Goal: Task Accomplishment & Management: Manage account settings

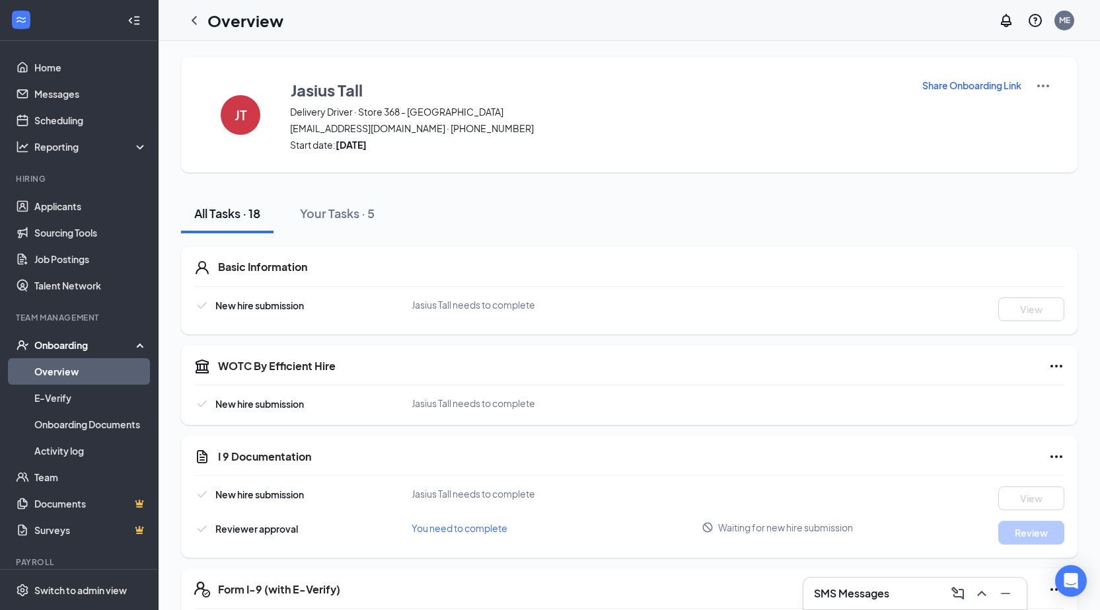
click at [194, 21] on icon "ChevronLeft" at bounding box center [194, 20] width 5 height 9
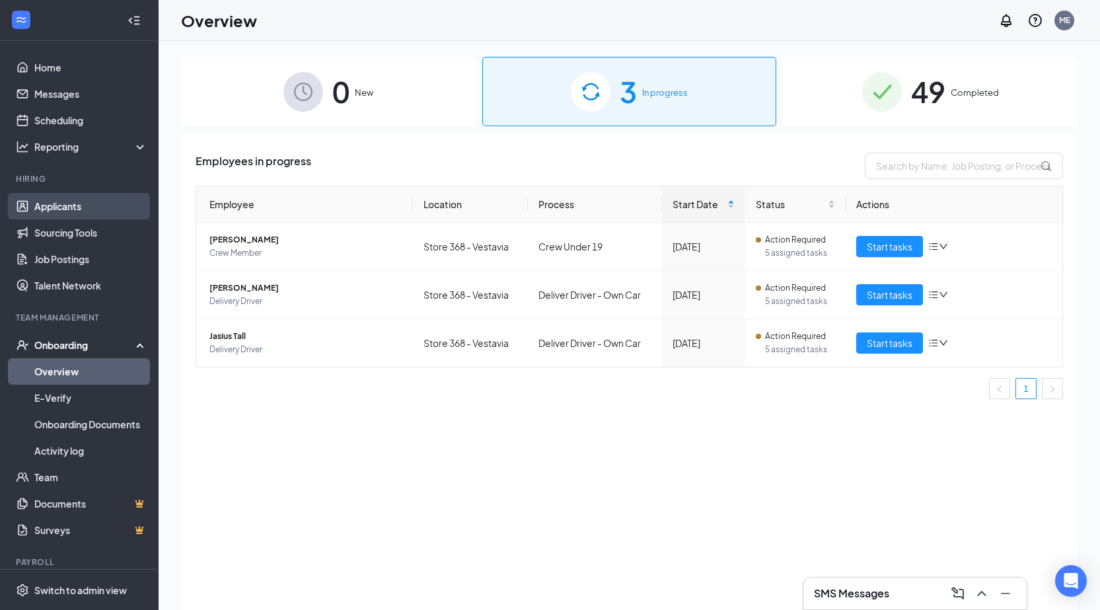
click at [75, 203] on link "Applicants" at bounding box center [90, 206] width 113 height 26
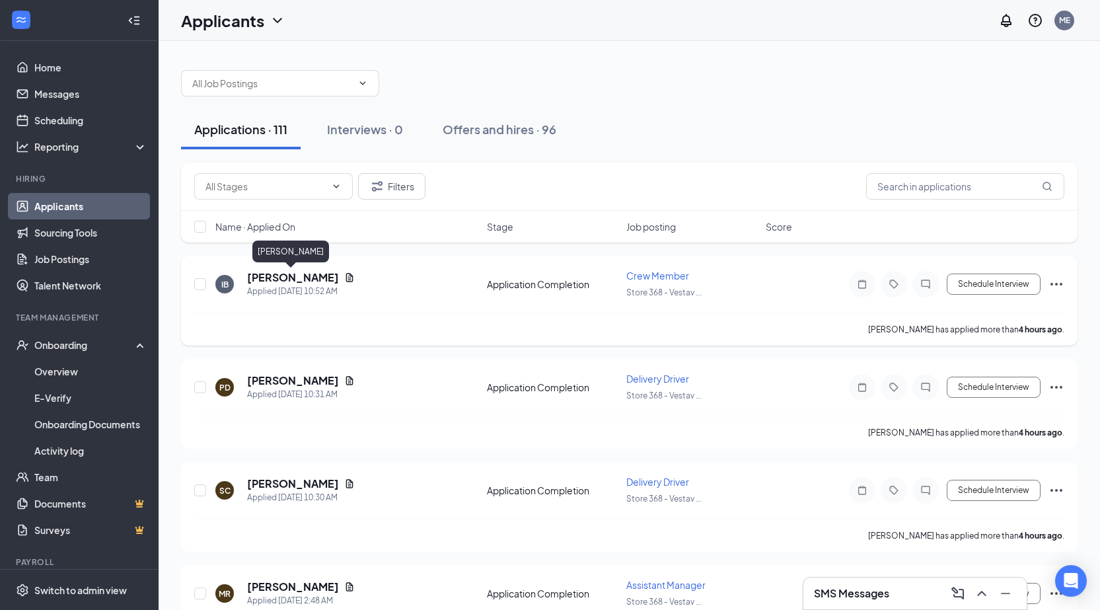
click at [311, 279] on h5 "[PERSON_NAME]" at bounding box center [293, 277] width 92 height 15
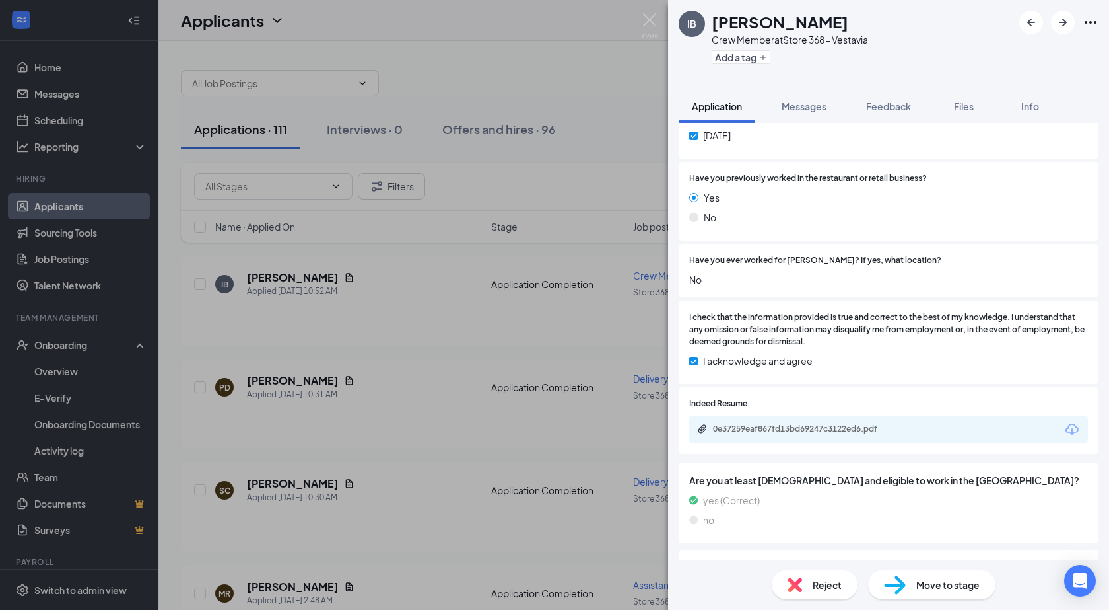
scroll to position [396, 0]
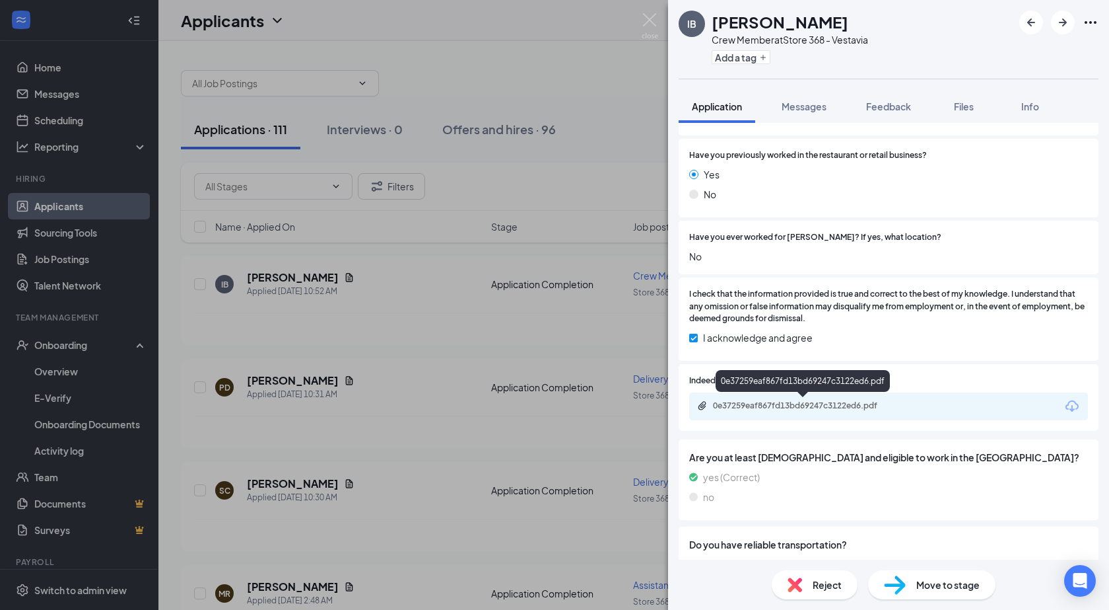
click at [824, 409] on div "0e37259eaf867fd13bd69247c3122ed6.pdf" at bounding box center [805, 405] width 185 height 11
click at [654, 22] on img at bounding box center [650, 26] width 17 height 26
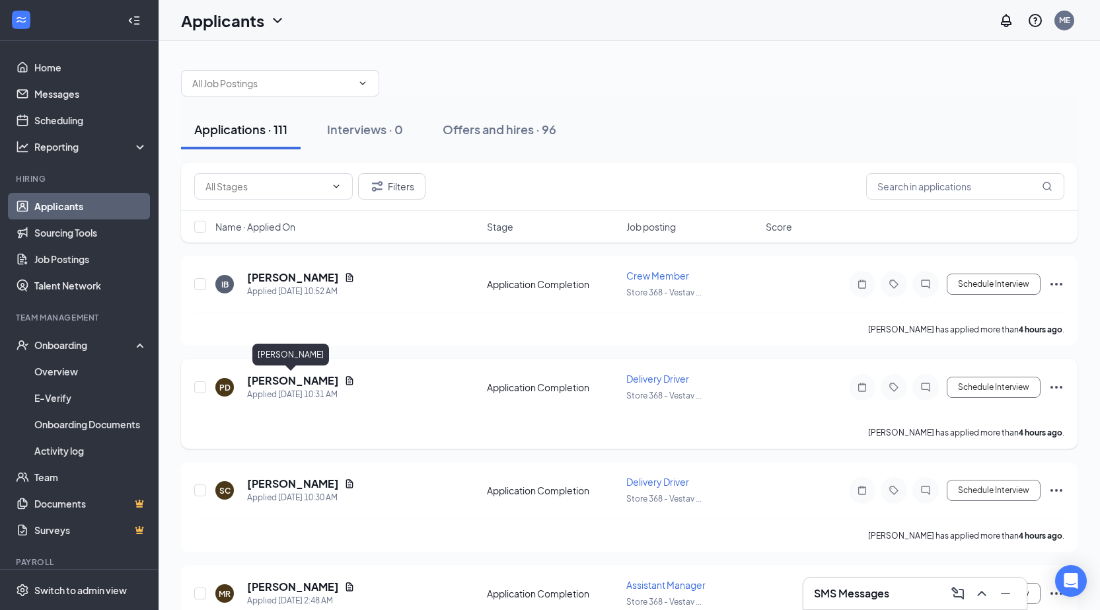
click at [302, 384] on h5 "[PERSON_NAME]" at bounding box center [293, 380] width 92 height 15
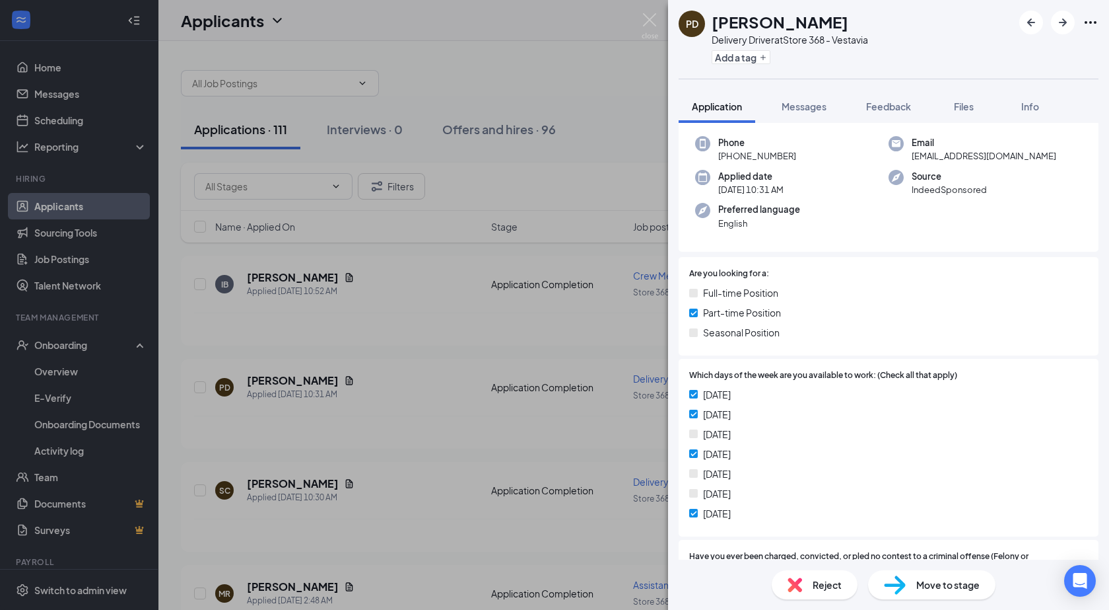
scroll to position [132, 0]
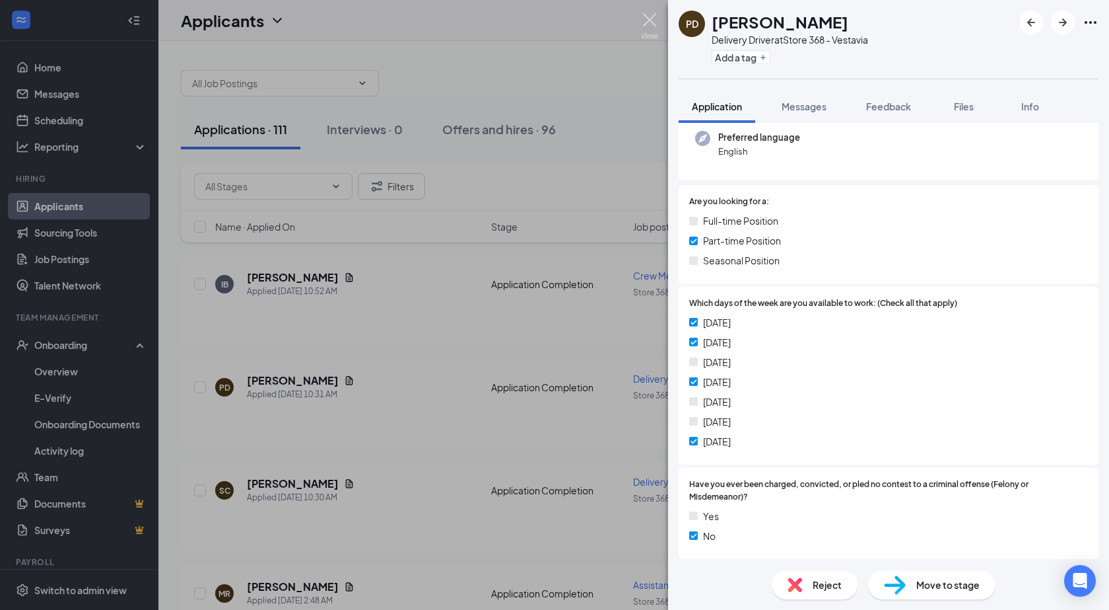
click at [649, 18] on img at bounding box center [650, 26] width 17 height 26
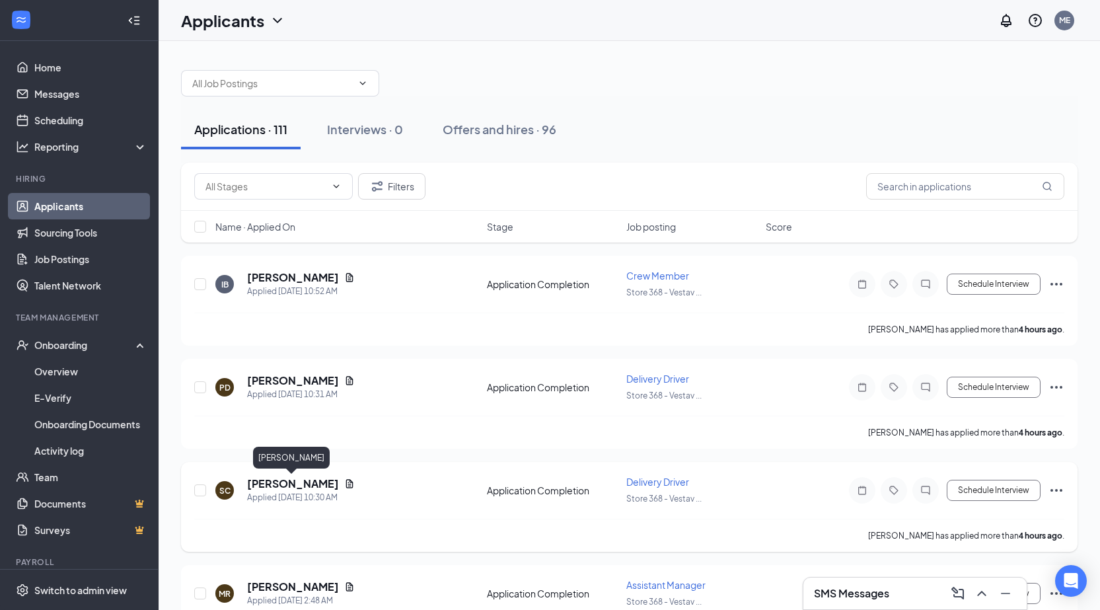
click at [271, 483] on h5 "[PERSON_NAME]" at bounding box center [293, 483] width 92 height 15
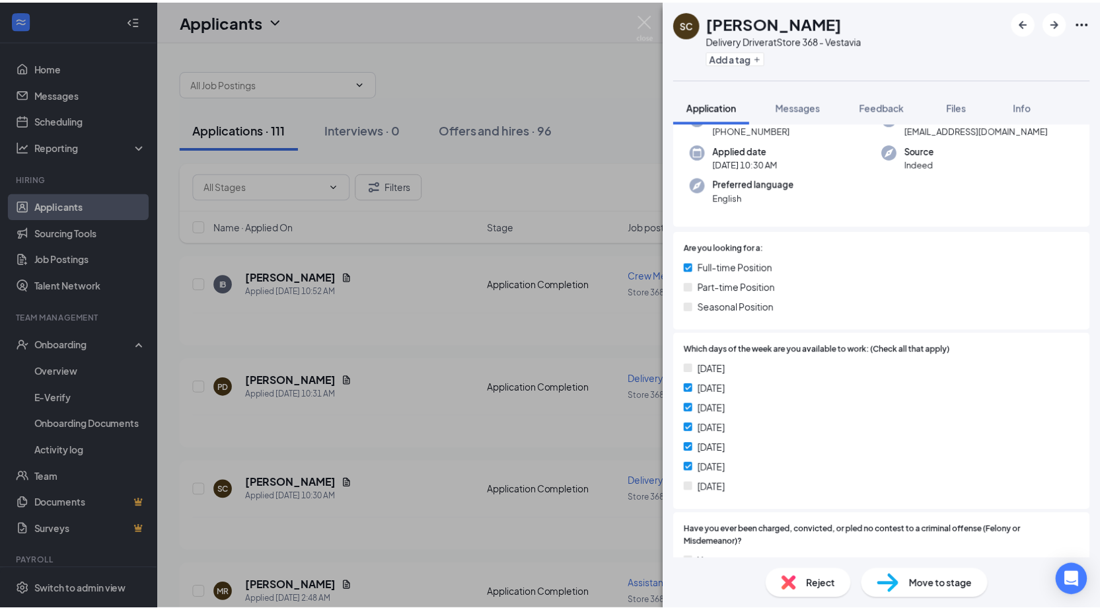
scroll to position [132, 0]
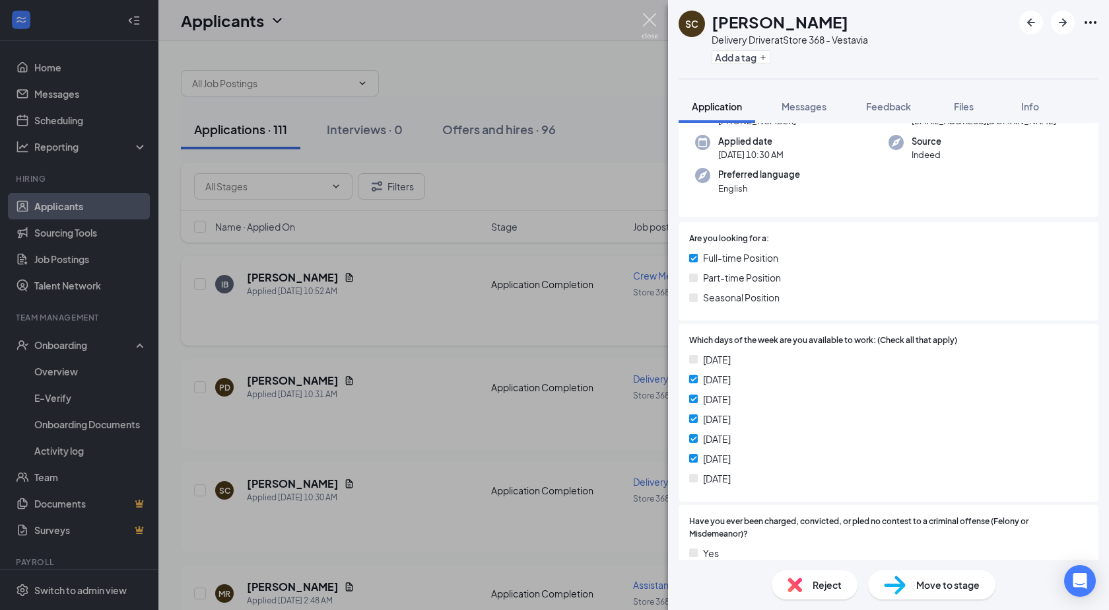
click at [645, 20] on img at bounding box center [650, 26] width 17 height 26
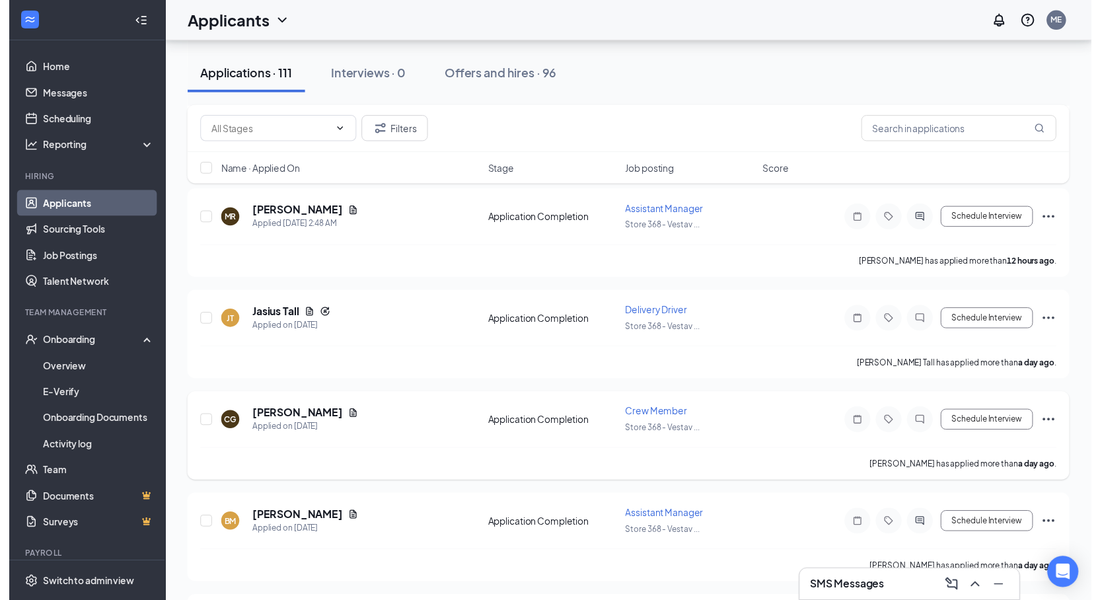
scroll to position [396, 0]
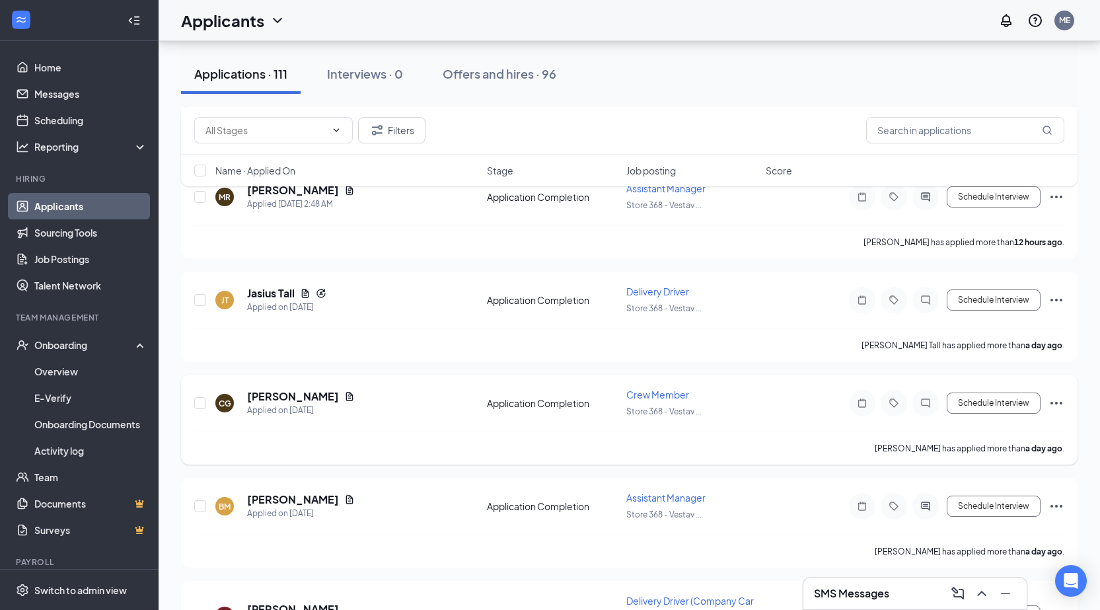
click at [334, 398] on div "CG [PERSON_NAME] Applied on [DATE]" at bounding box center [347, 403] width 264 height 28
click at [344, 398] on icon "Document" at bounding box center [349, 396] width 11 height 11
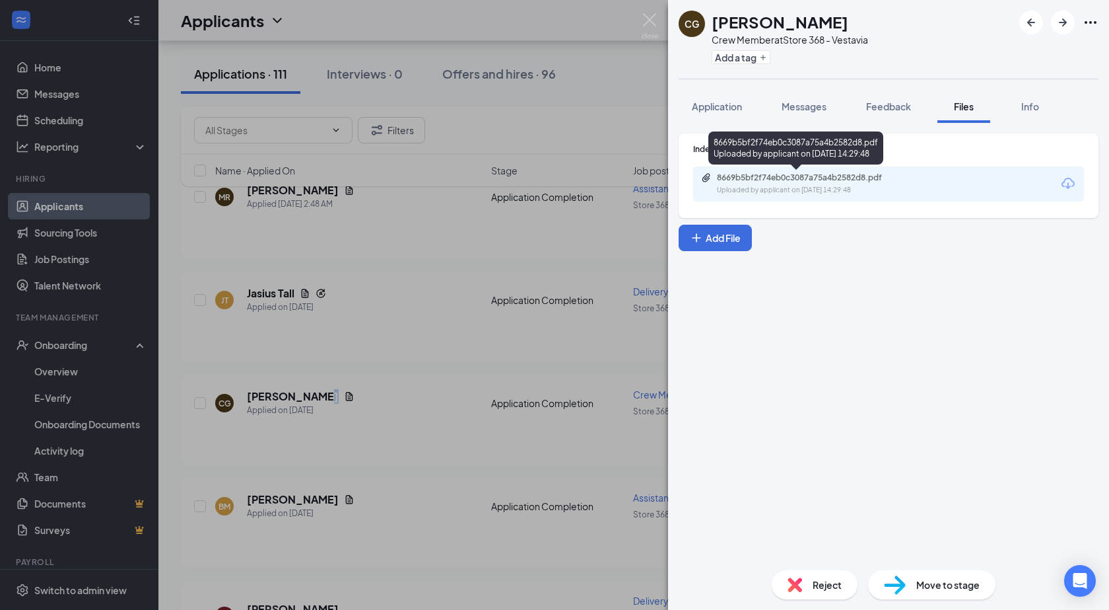
click at [761, 178] on div "8669b5bf2f74eb0c3087a75a4b2582d8.pdf" at bounding box center [809, 177] width 185 height 11
click at [647, 24] on img at bounding box center [650, 26] width 17 height 26
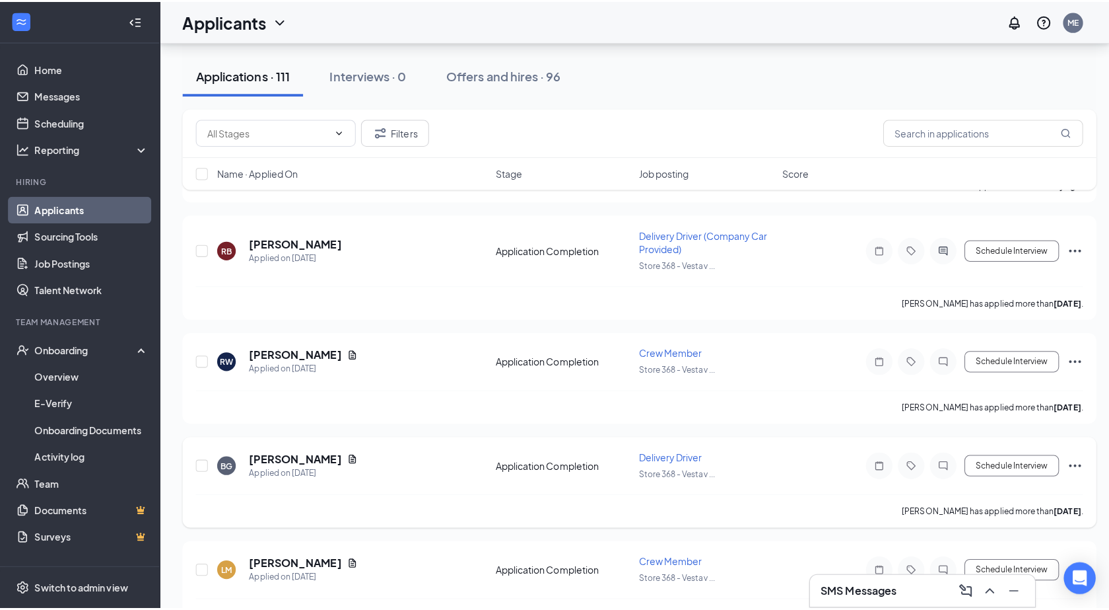
scroll to position [792, 0]
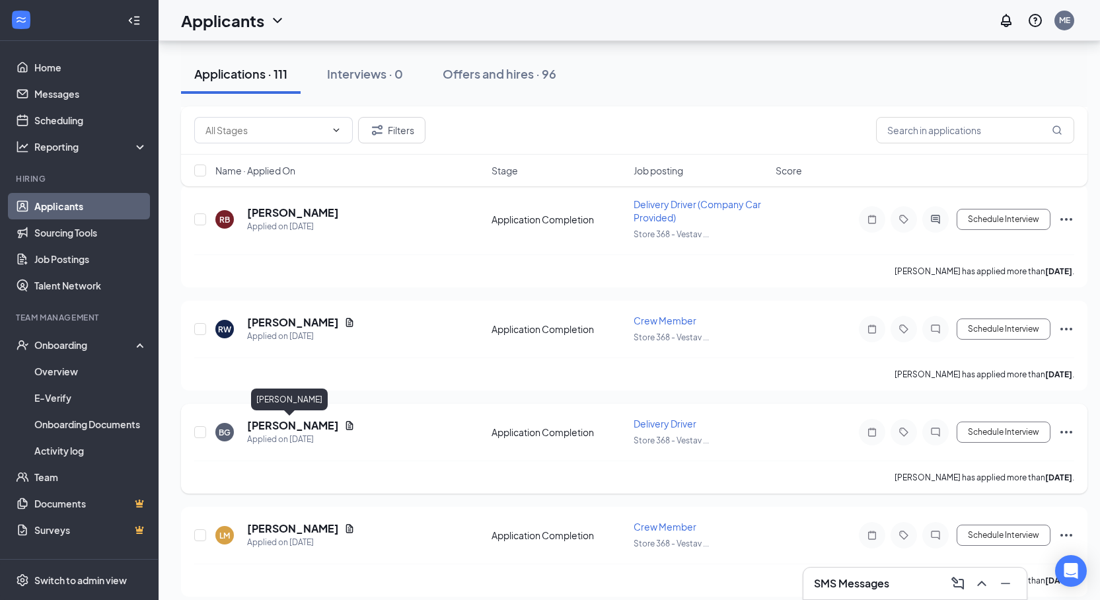
click at [299, 427] on h5 "[PERSON_NAME]" at bounding box center [293, 425] width 92 height 15
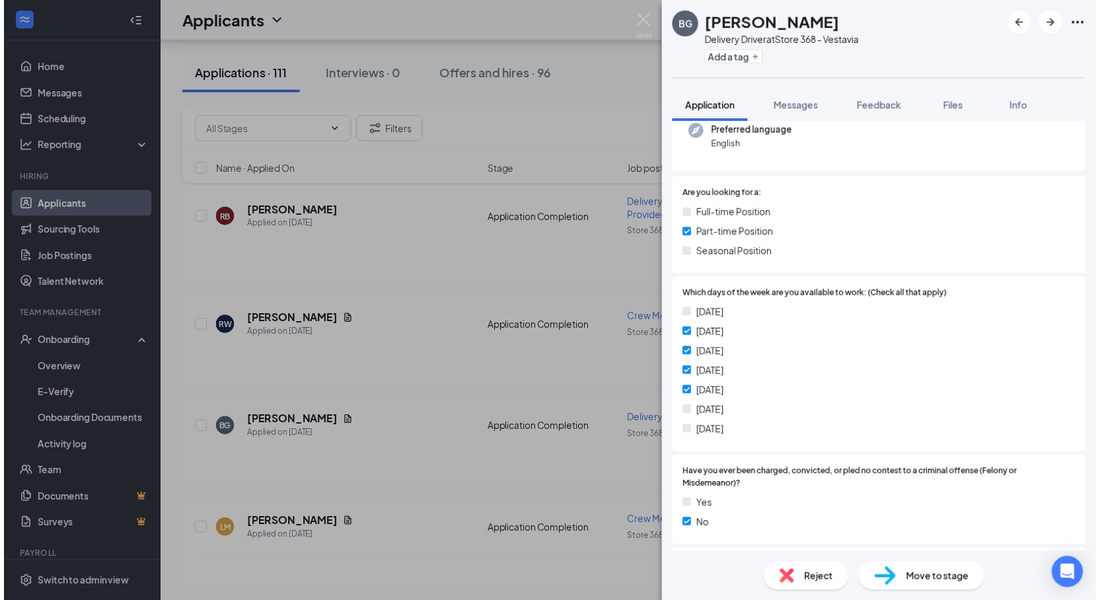
scroll to position [198, 0]
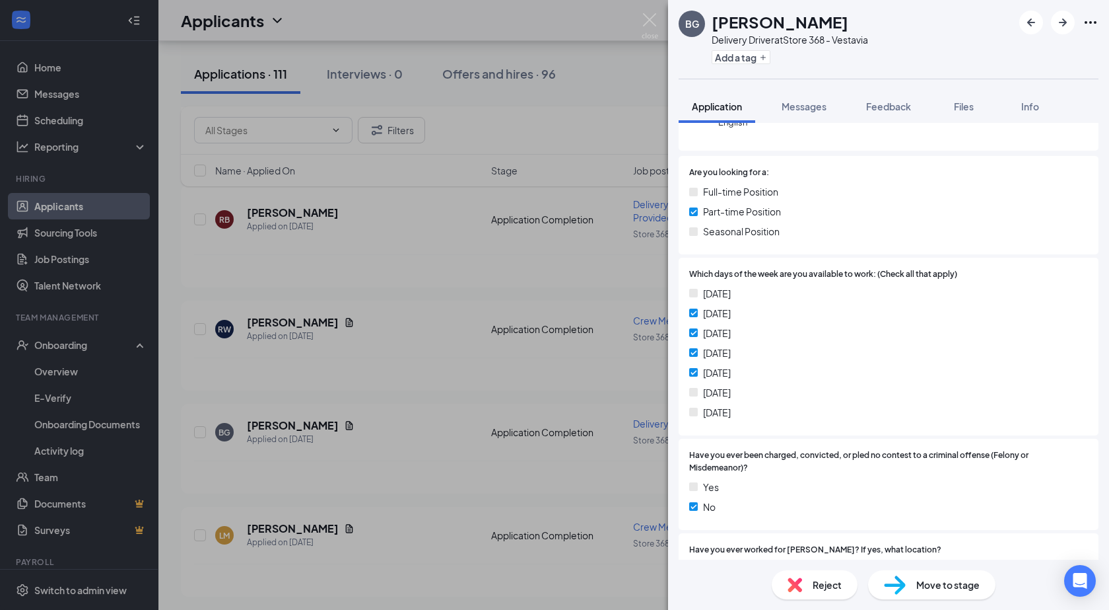
drag, startPoint x: 643, startPoint y: 23, endPoint x: 635, endPoint y: 87, distance: 64.5
click at [644, 24] on img at bounding box center [650, 26] width 17 height 26
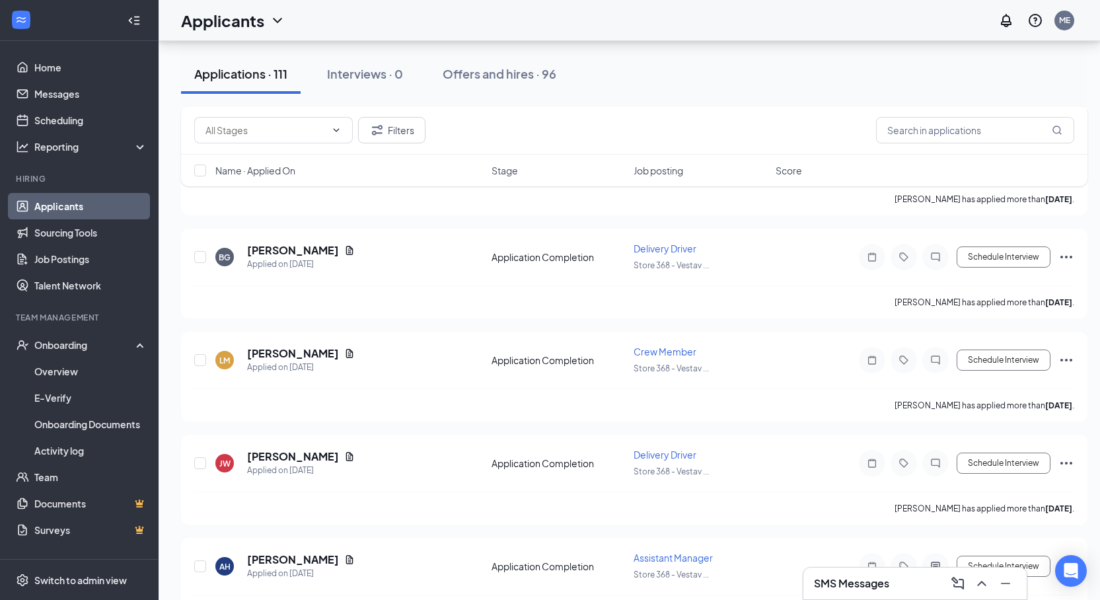
scroll to position [991, 0]
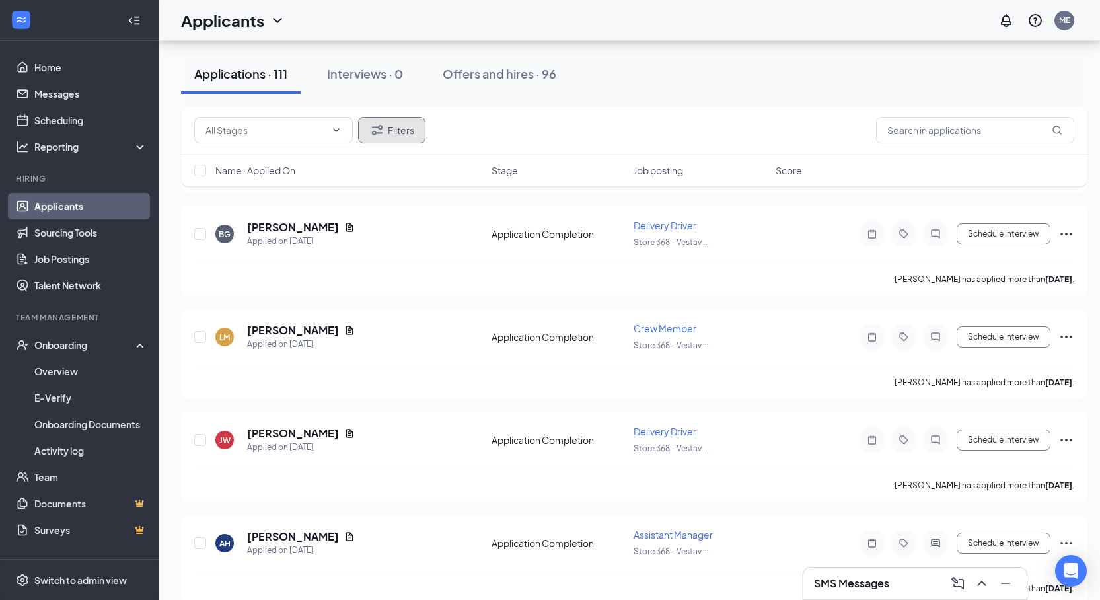
click at [406, 132] on button "Filters" at bounding box center [391, 130] width 67 height 26
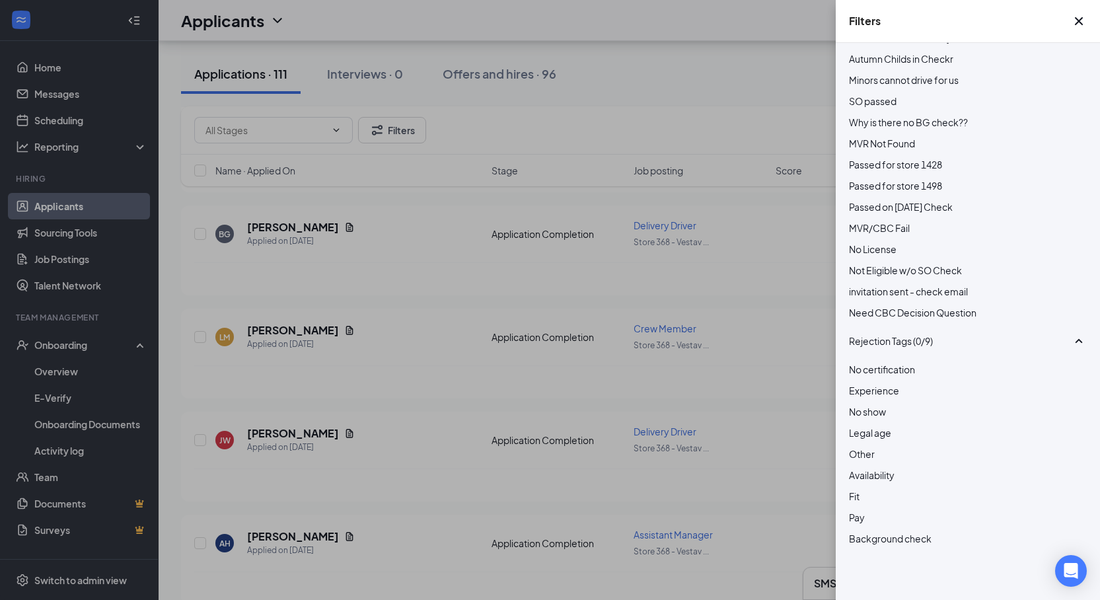
scroll to position [1517, 0]
click at [878, 469] on span "Availability" at bounding box center [872, 475] width 46 height 12
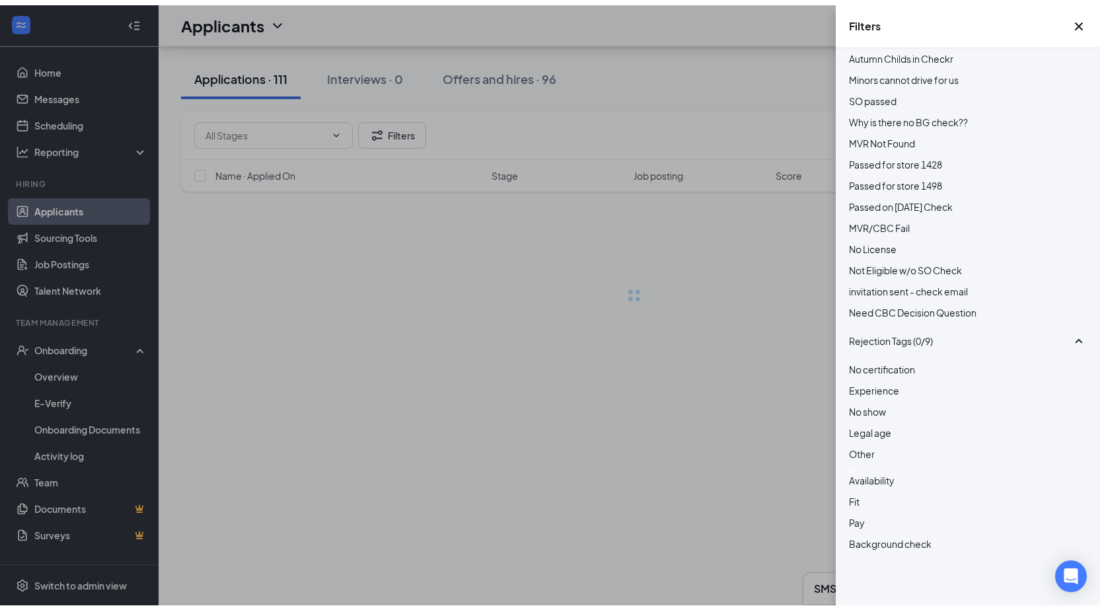
scroll to position [1507, 0]
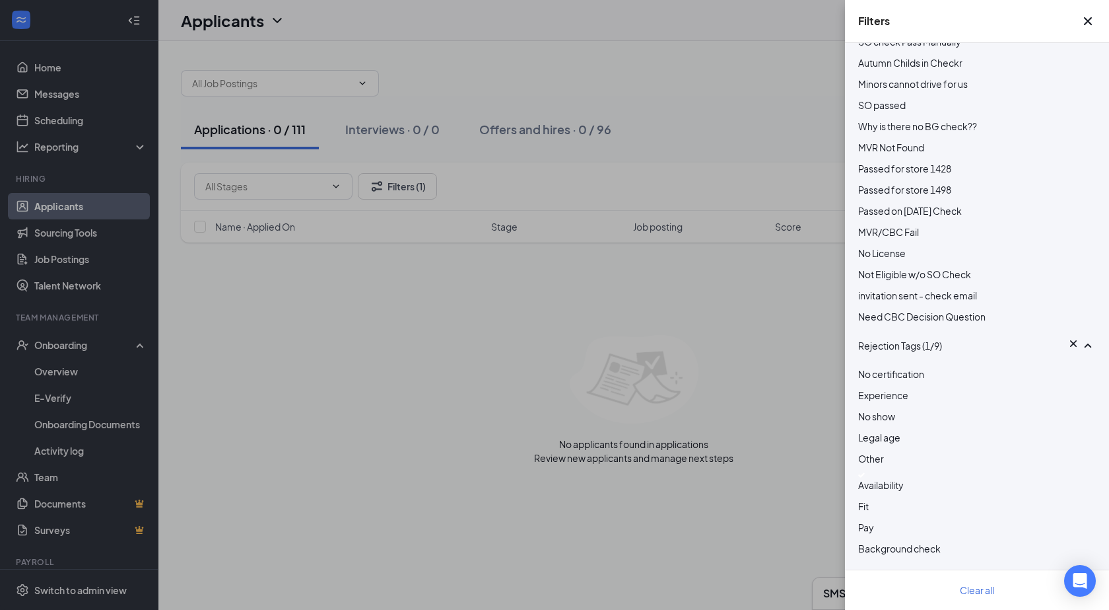
click at [869, 472] on div at bounding box center [978, 474] width 238 height 5
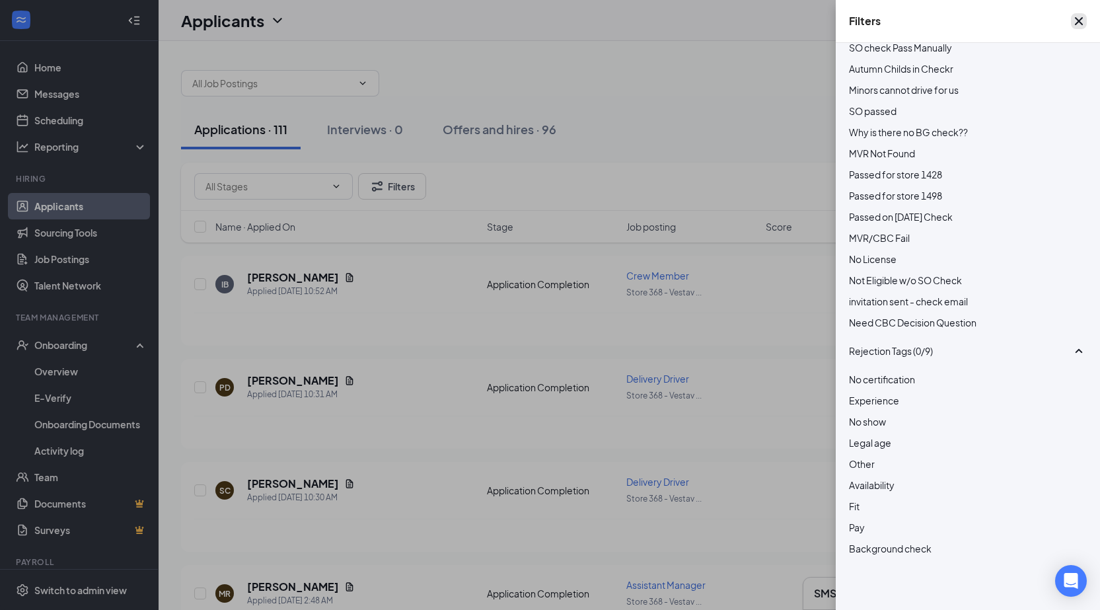
click at [1071, 25] on icon "Cross" at bounding box center [1079, 21] width 16 height 16
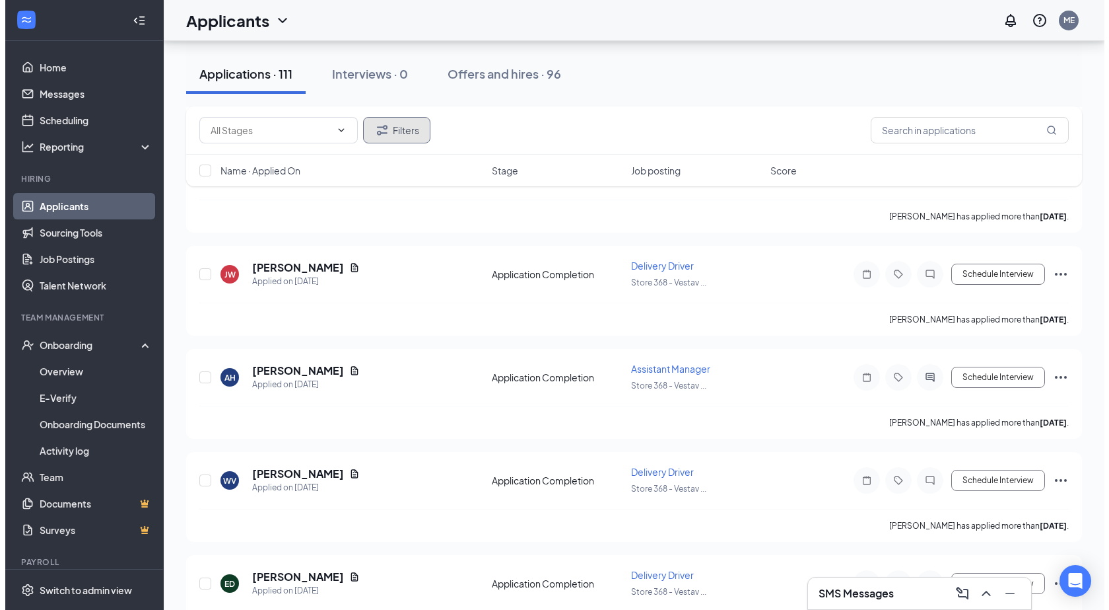
scroll to position [1189, 0]
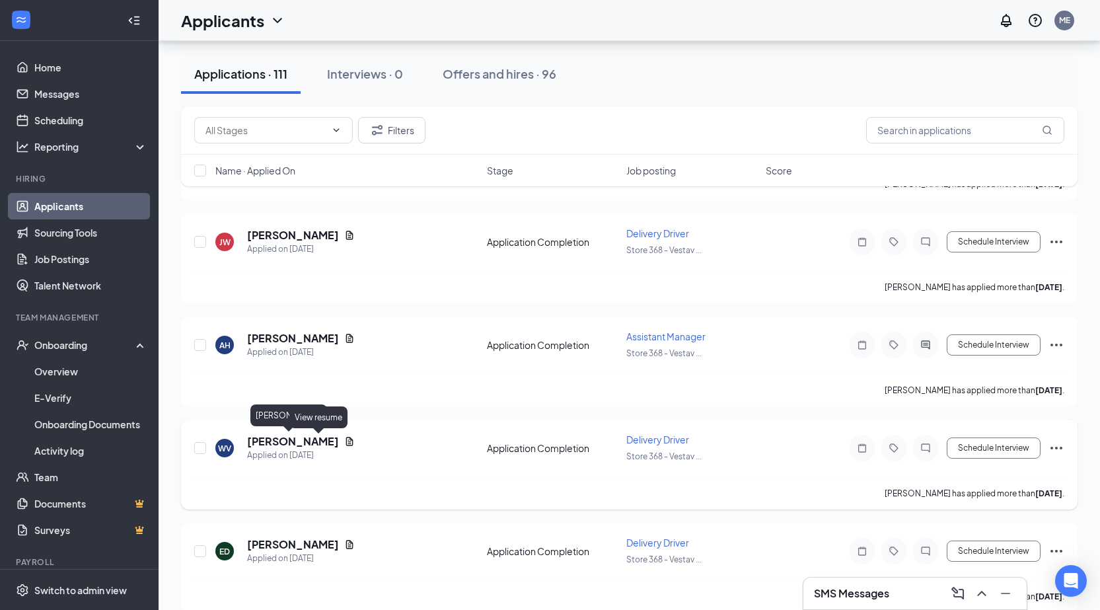
click at [289, 439] on h5 "[PERSON_NAME]" at bounding box center [293, 441] width 92 height 15
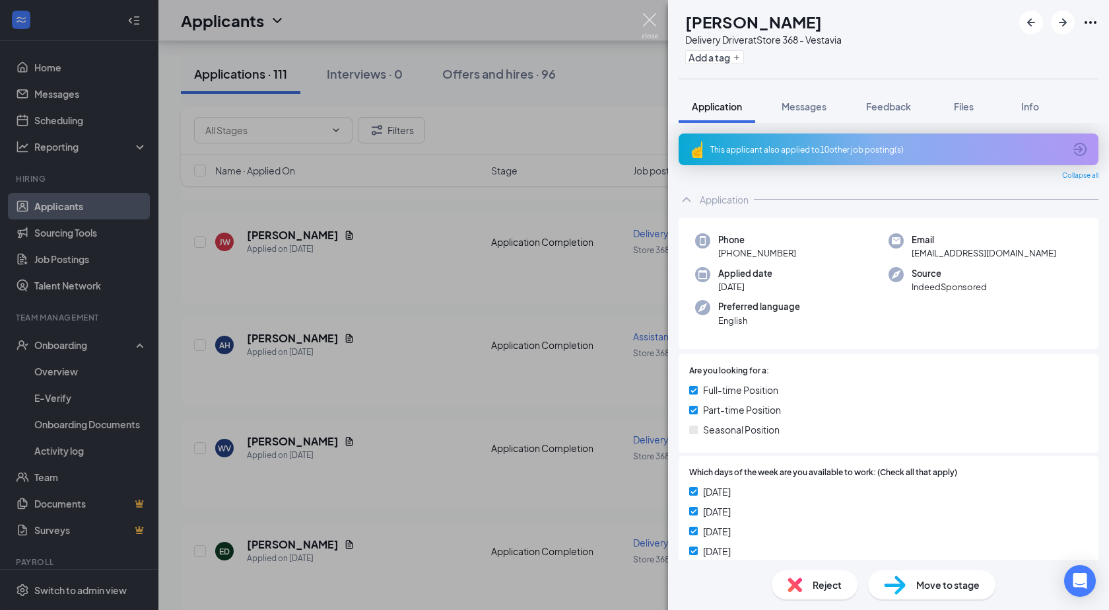
click at [652, 32] on img at bounding box center [650, 26] width 17 height 26
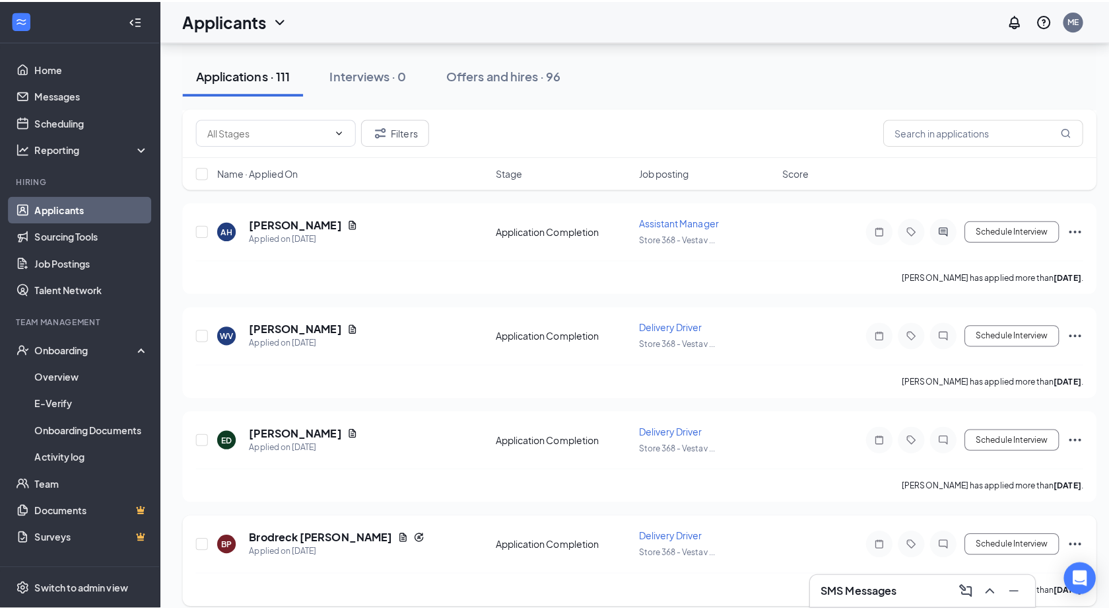
scroll to position [1321, 0]
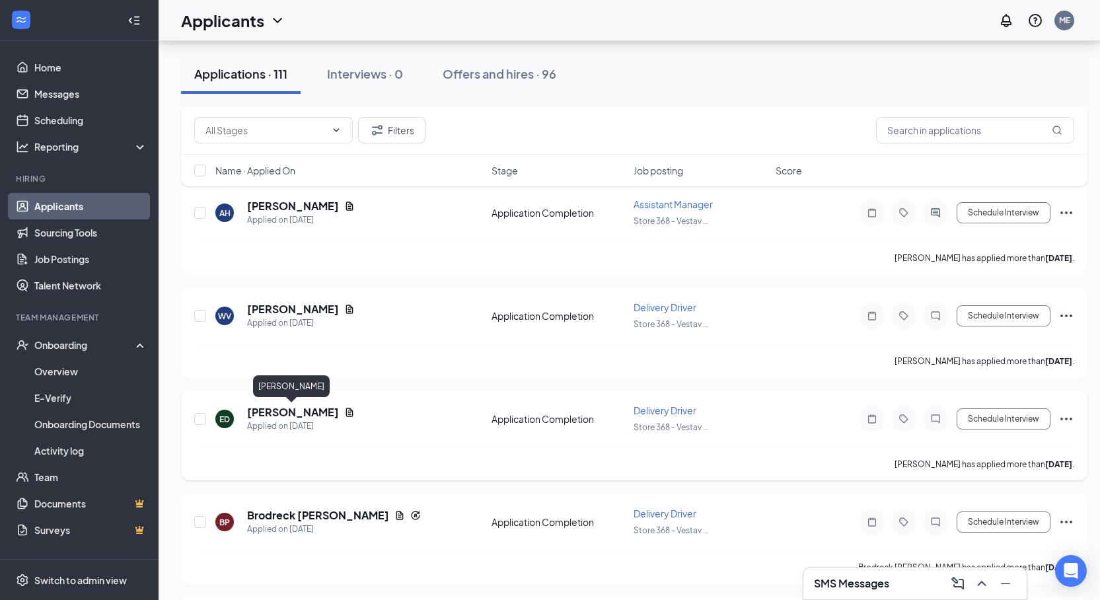
click at [307, 413] on h5 "[PERSON_NAME]" at bounding box center [293, 412] width 92 height 15
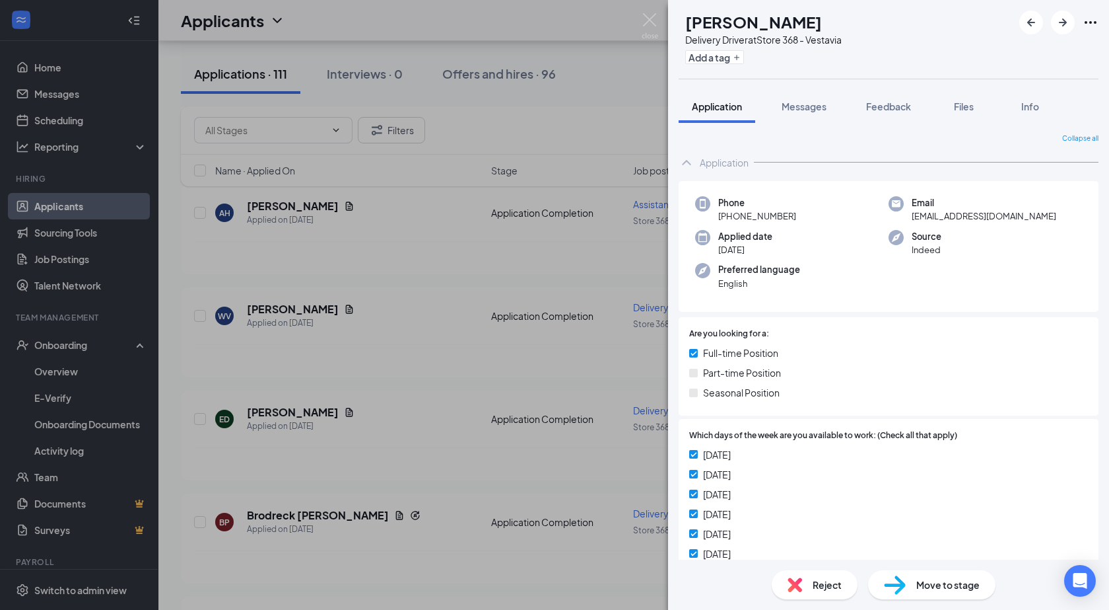
click at [644, 9] on div "[PERSON_NAME] Delivery Driver at Store 368 - Vestavia Add a tag Application Mes…" at bounding box center [554, 305] width 1109 height 610
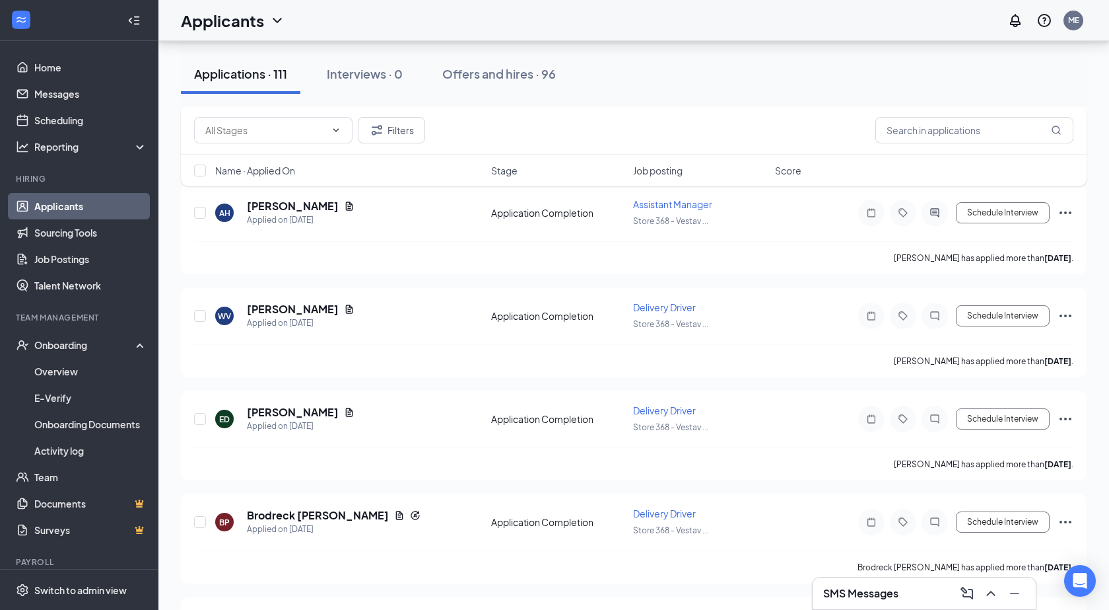
click at [645, 20] on div "Applicants ME" at bounding box center [633, 20] width 951 height 41
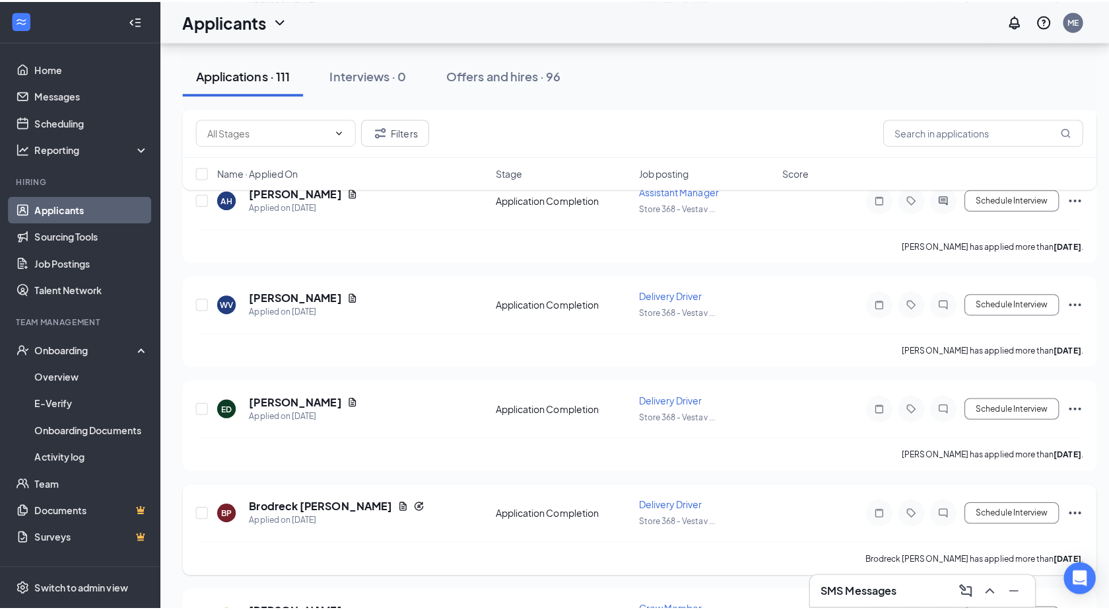
scroll to position [1453, 0]
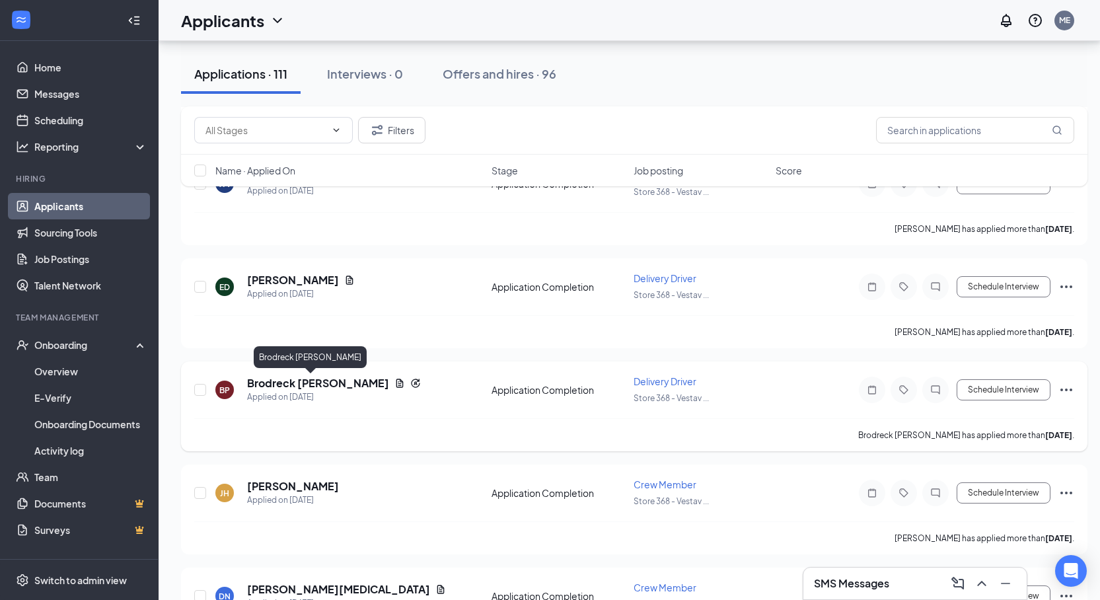
click at [316, 384] on h5 "Brodreck [PERSON_NAME]" at bounding box center [318, 383] width 142 height 15
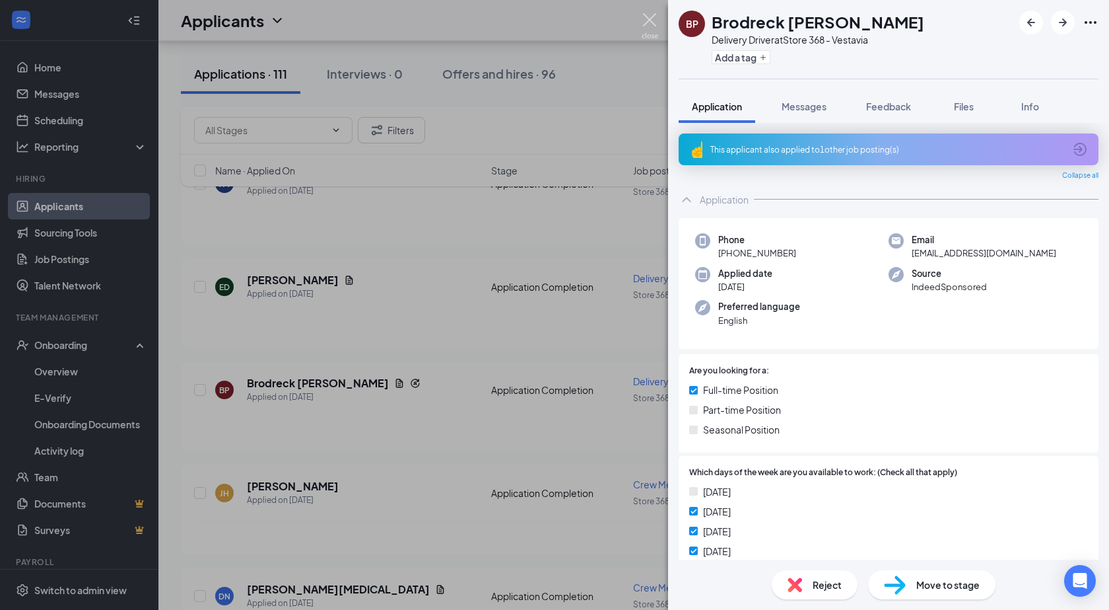
click at [648, 22] on img at bounding box center [650, 26] width 17 height 26
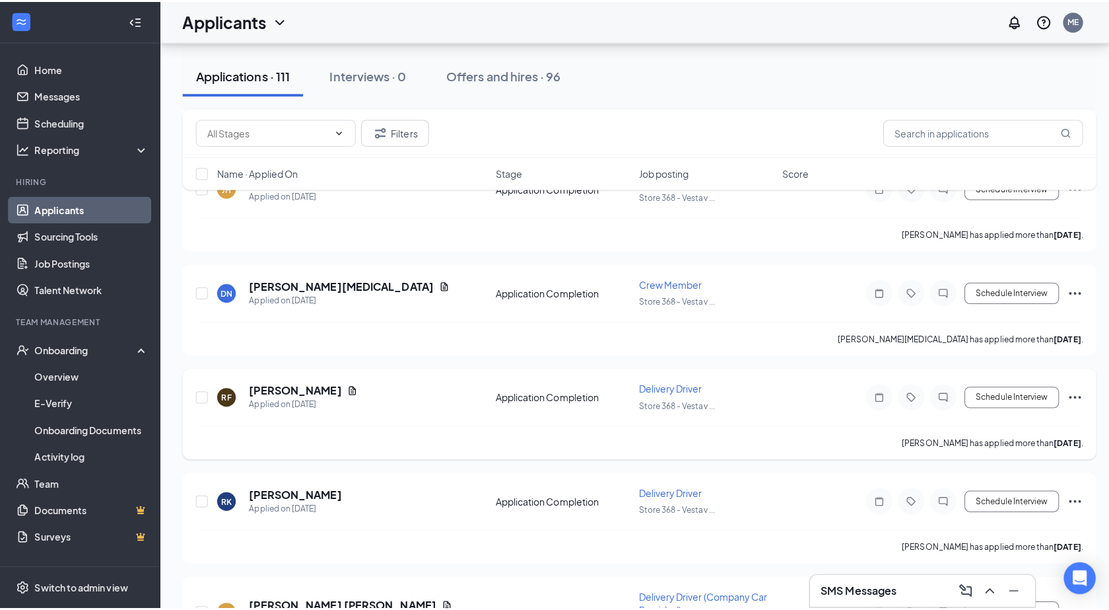
scroll to position [1783, 0]
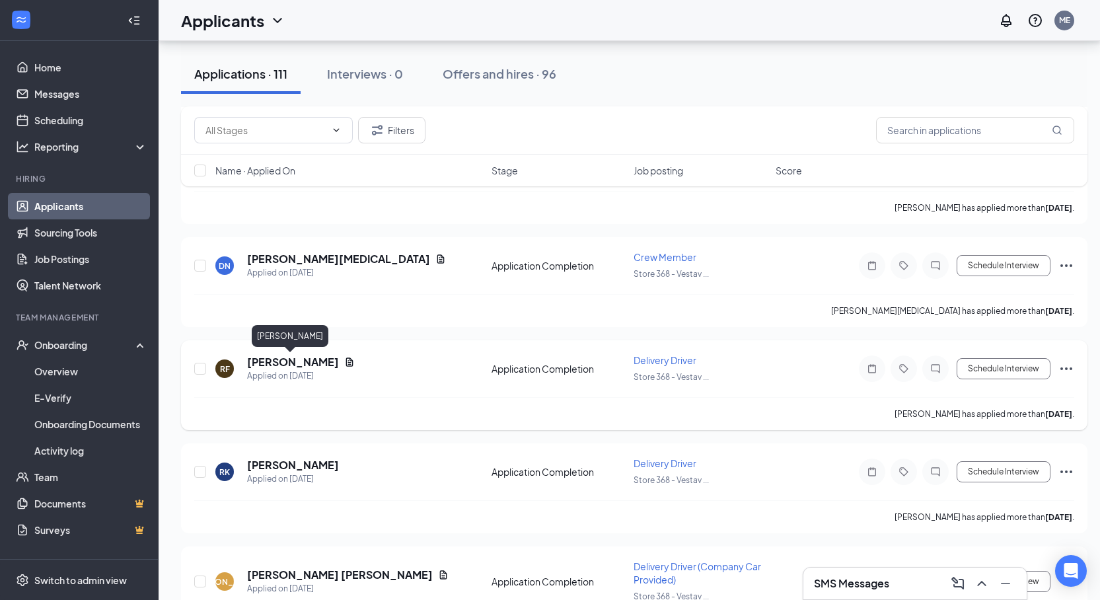
click at [309, 361] on h5 "[PERSON_NAME]" at bounding box center [293, 362] width 92 height 15
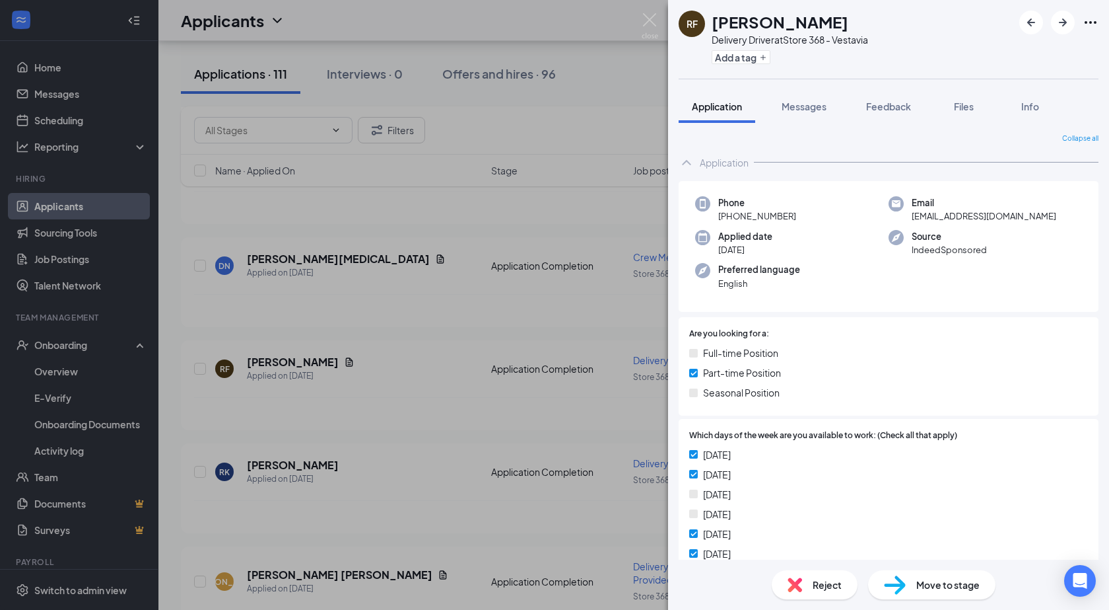
click at [641, 25] on div "RF [PERSON_NAME] Delivery Driver at Store 368 - Vestavia Add a tag Application …" at bounding box center [554, 305] width 1109 height 610
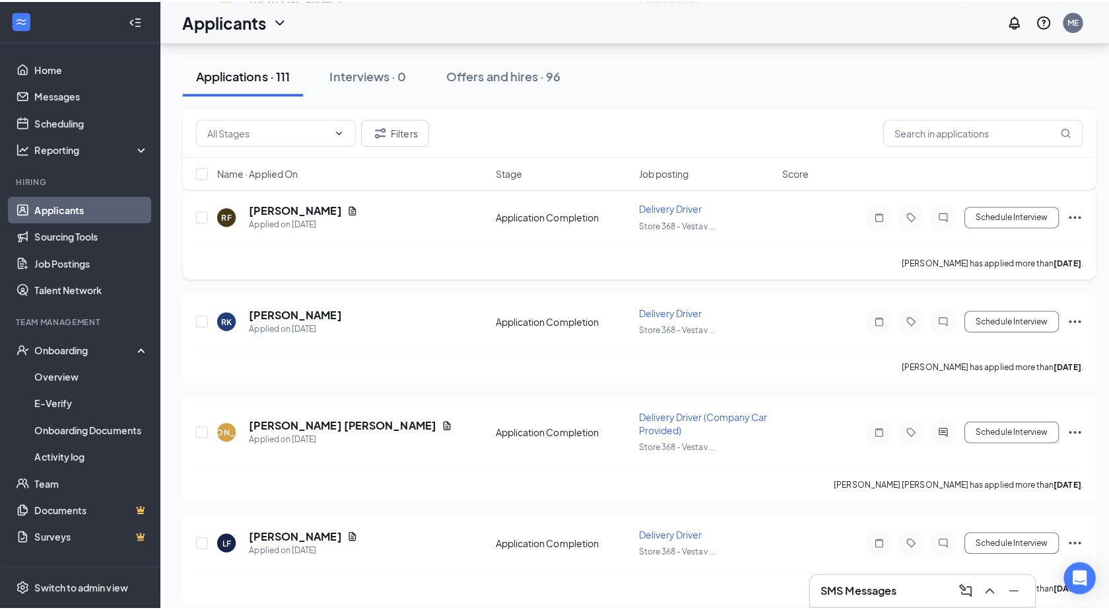
scroll to position [1915, 0]
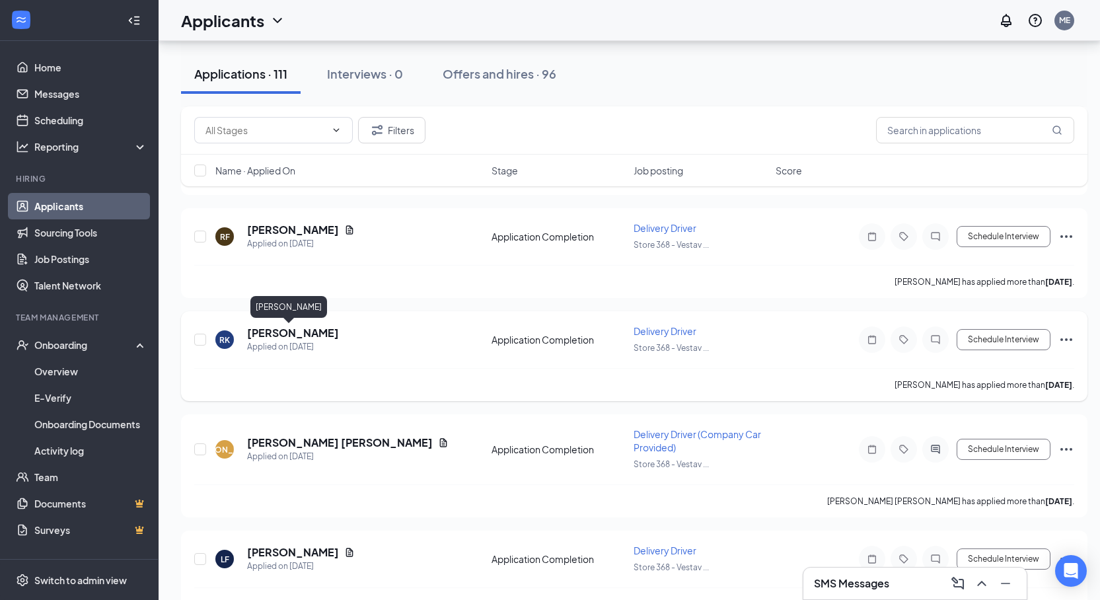
click at [291, 333] on h5 "[PERSON_NAME]" at bounding box center [293, 333] width 92 height 15
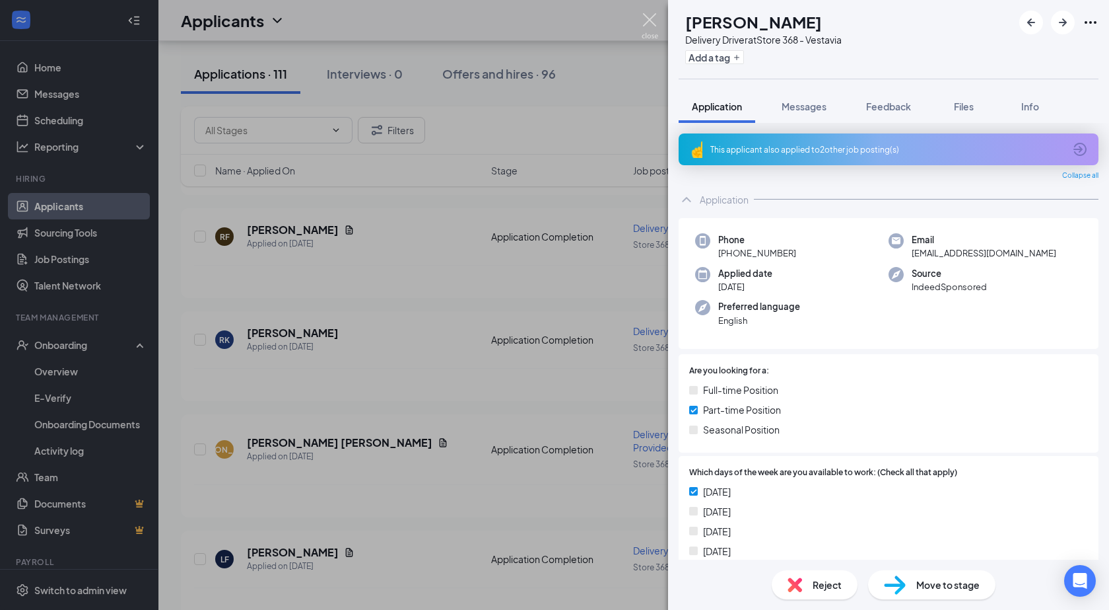
click at [657, 28] on img at bounding box center [650, 26] width 17 height 26
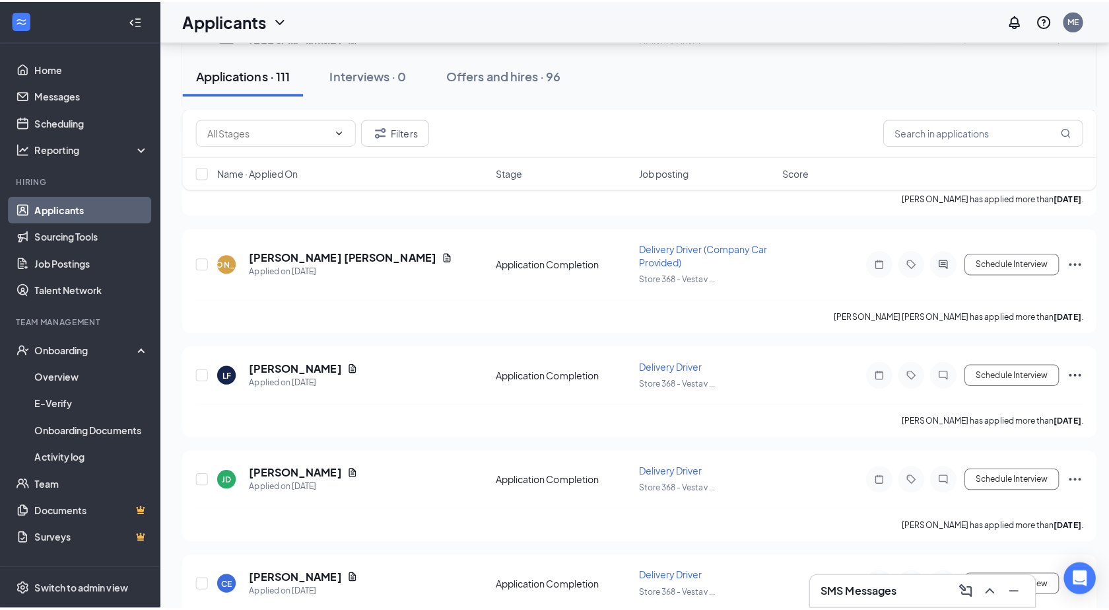
scroll to position [2113, 0]
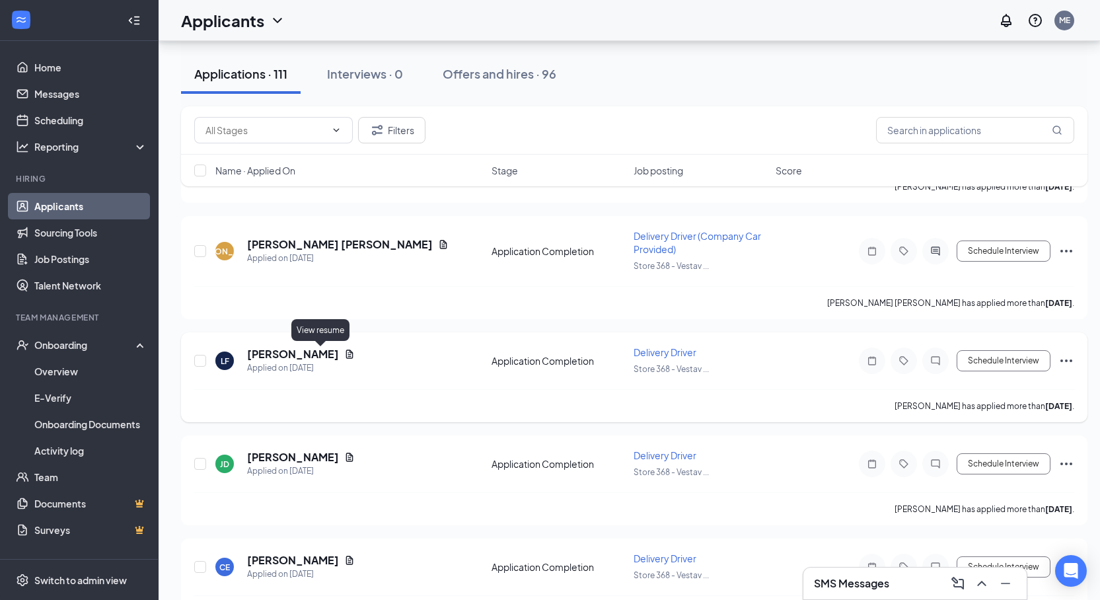
click at [344, 353] on icon "Document" at bounding box center [349, 354] width 11 height 11
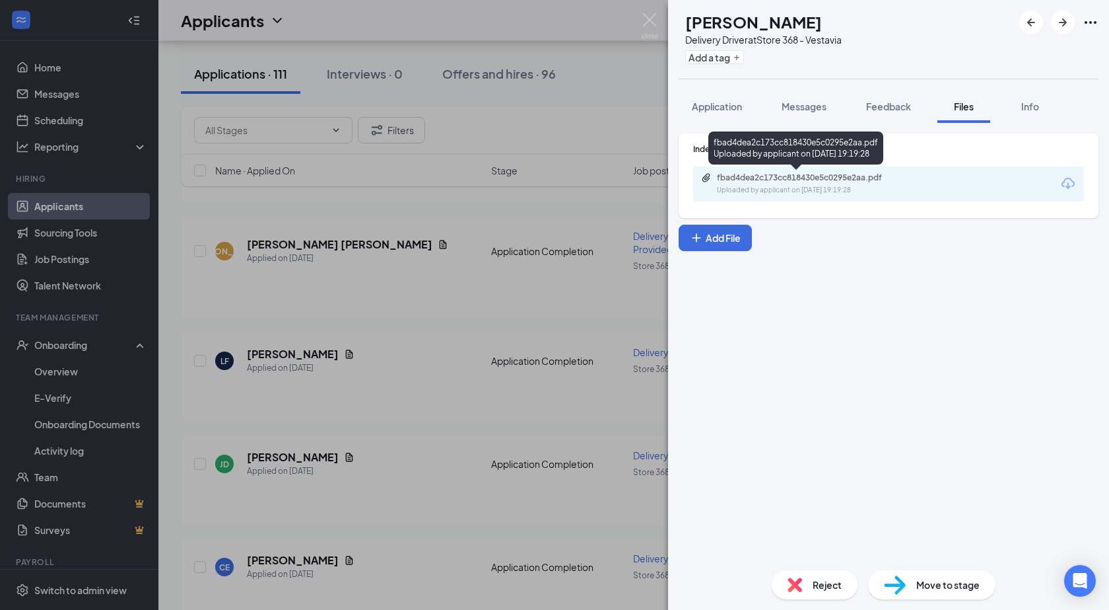
click at [827, 178] on div "fbad4dea2c173cc818430e5c0295e2aa.pdf" at bounding box center [809, 177] width 185 height 11
click at [717, 97] on button "Application" at bounding box center [717, 106] width 77 height 33
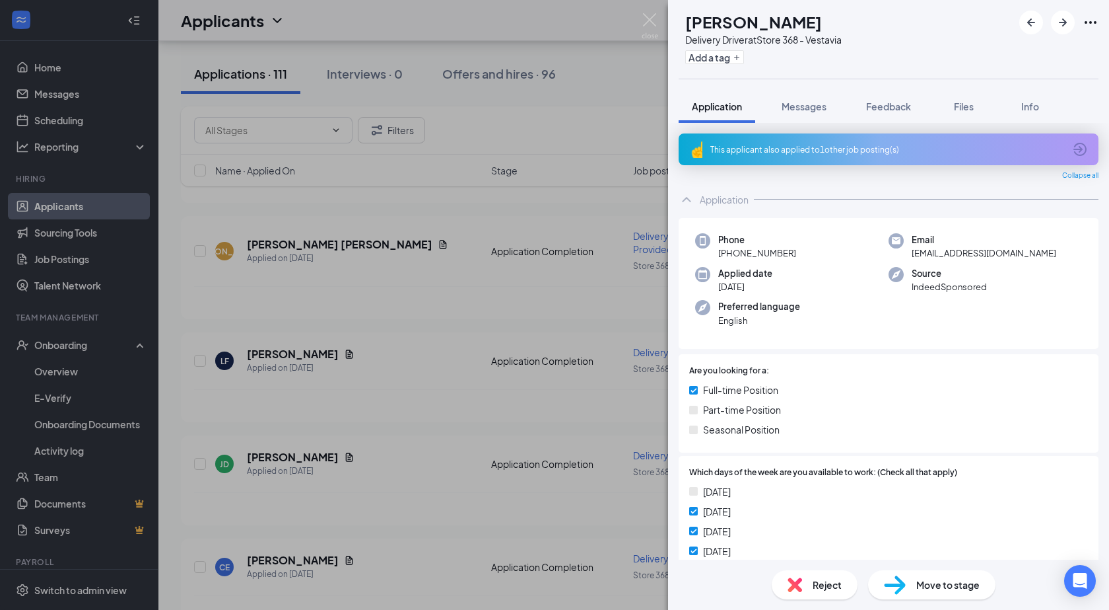
click at [660, 17] on div "LF [PERSON_NAME] Delivery Driver at Store 368 - Vestavia Add a tag Application …" at bounding box center [554, 305] width 1109 height 610
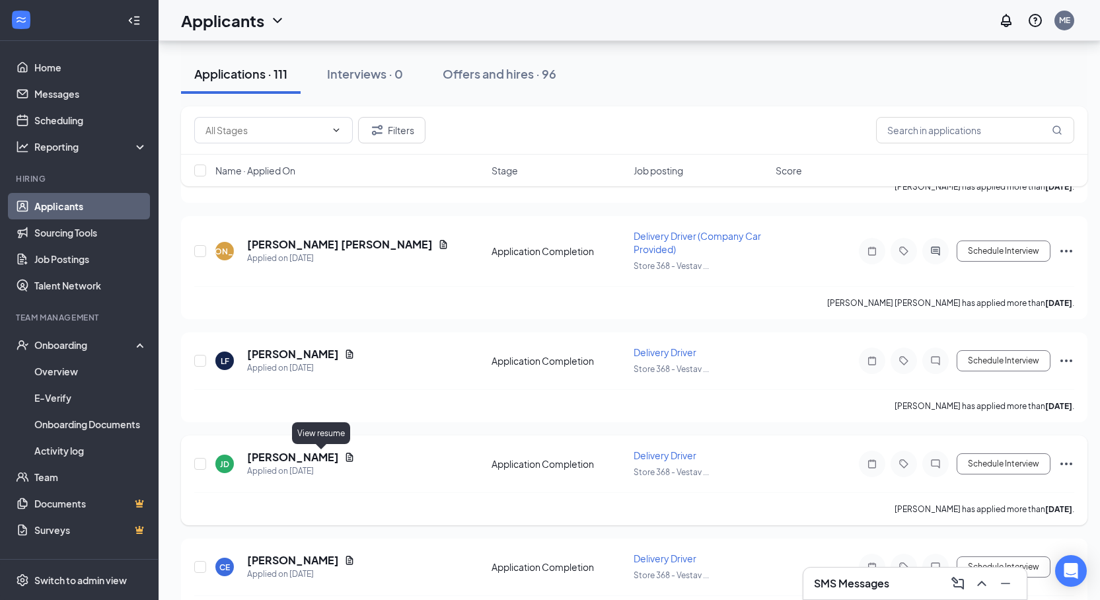
click at [344, 455] on icon "Document" at bounding box center [349, 457] width 11 height 11
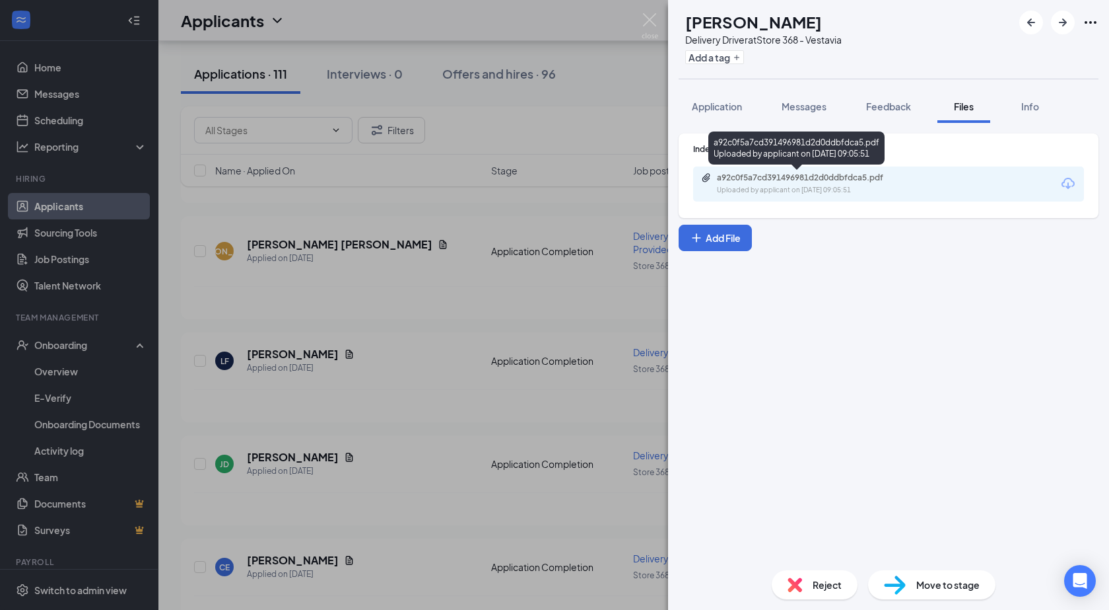
click at [791, 180] on div "a92c0f5a7cd391496981d2d0ddbfdca5.pdf" at bounding box center [809, 177] width 185 height 11
